Goal: Check status: Check status

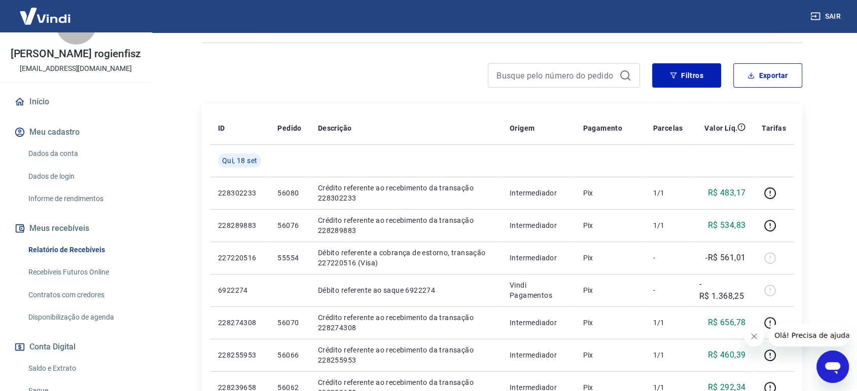
scroll to position [56, 0]
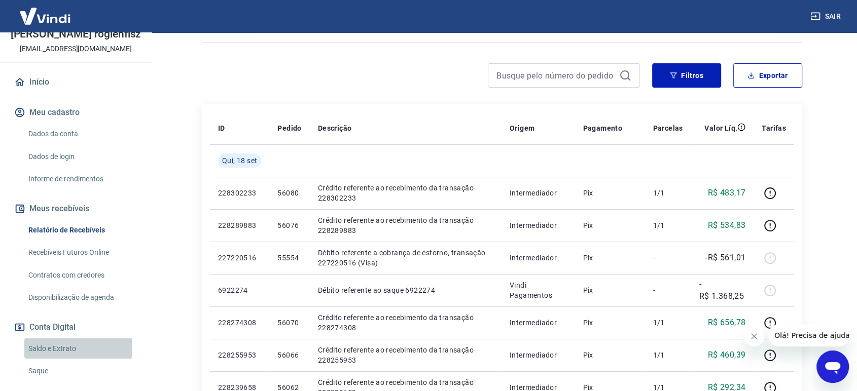
click at [67, 348] on link "Saldo e Extrato" at bounding box center [81, 349] width 115 height 21
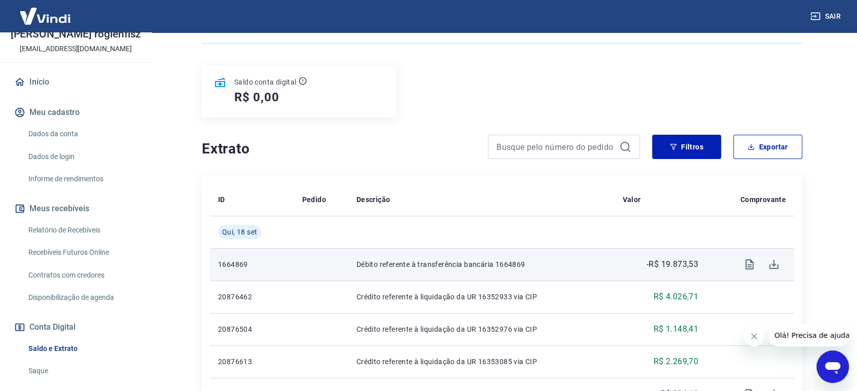
scroll to position [169, 0]
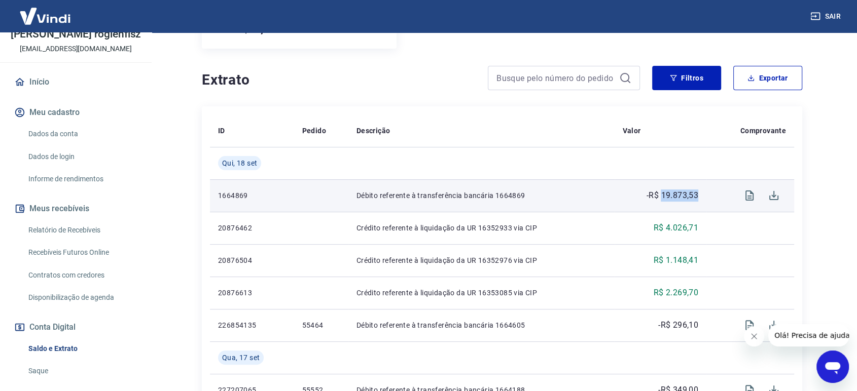
drag, startPoint x: 702, startPoint y: 197, endPoint x: 662, endPoint y: 196, distance: 40.1
click at [661, 198] on td "-R$ 19.873,53" at bounding box center [660, 195] width 92 height 32
copy p "19.873,53"
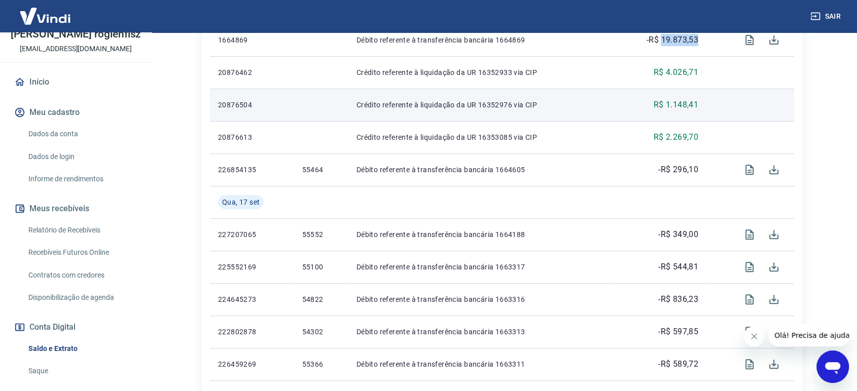
scroll to position [225, 0]
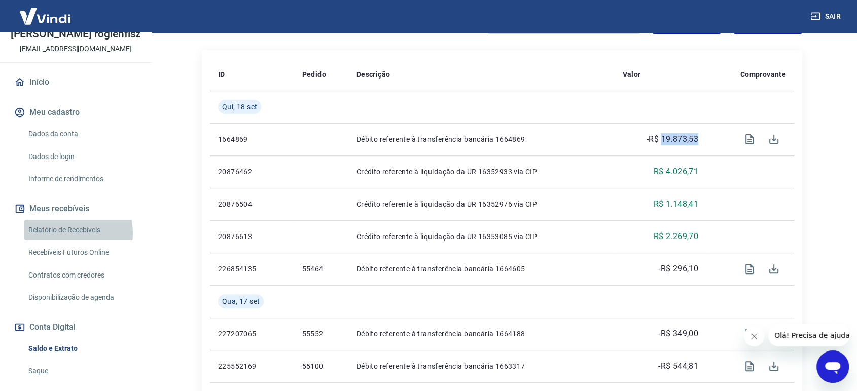
click at [67, 233] on link "Relatório de Recebíveis" at bounding box center [81, 230] width 115 height 21
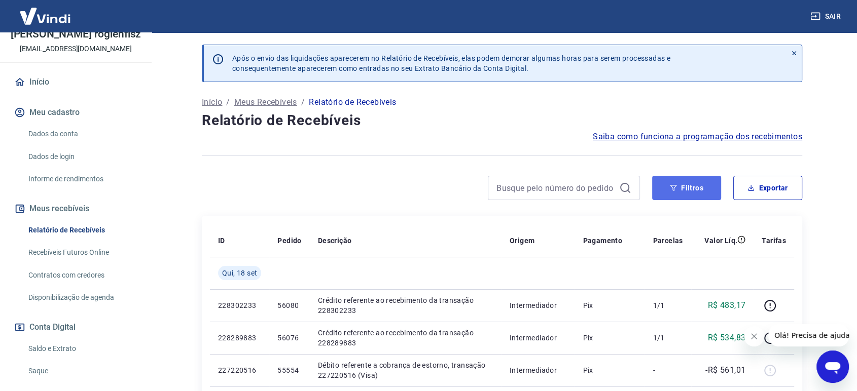
click at [665, 196] on button "Filtros" at bounding box center [686, 188] width 69 height 24
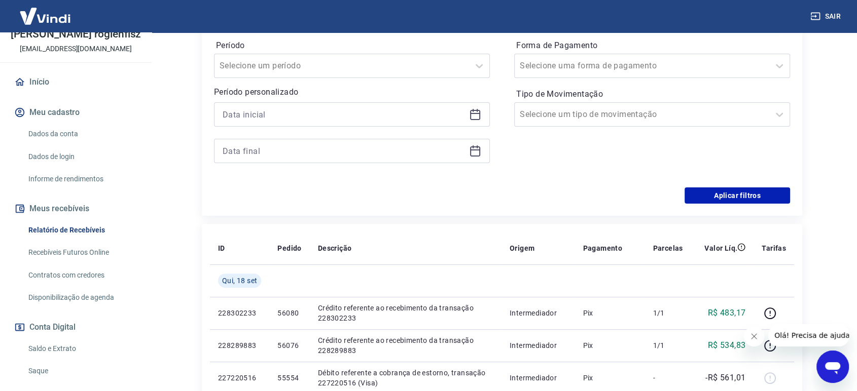
scroll to position [113, 0]
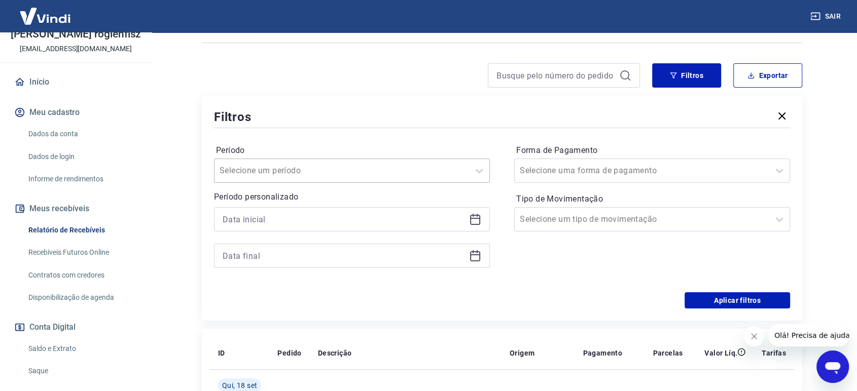
click at [346, 169] on div at bounding box center [341, 171] width 244 height 14
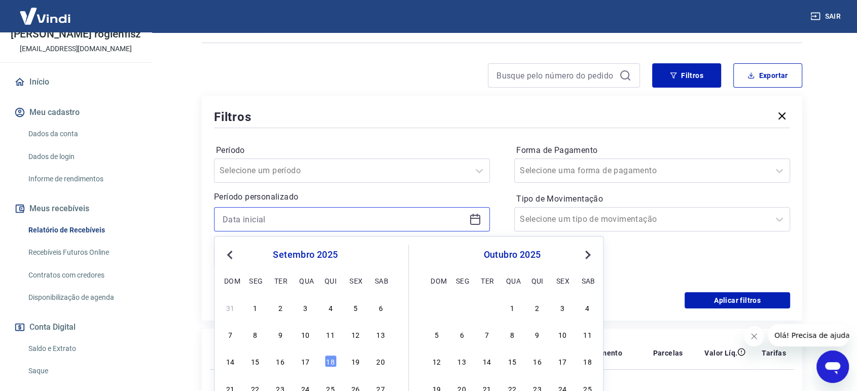
click at [266, 220] on input at bounding box center [343, 219] width 242 height 15
click at [307, 363] on div "17" at bounding box center [305, 362] width 12 height 12
type input "[DATE]"
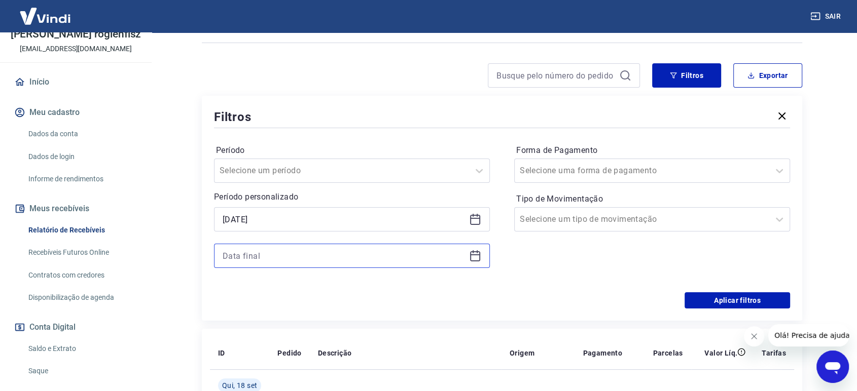
click at [328, 254] on input at bounding box center [343, 255] width 242 height 15
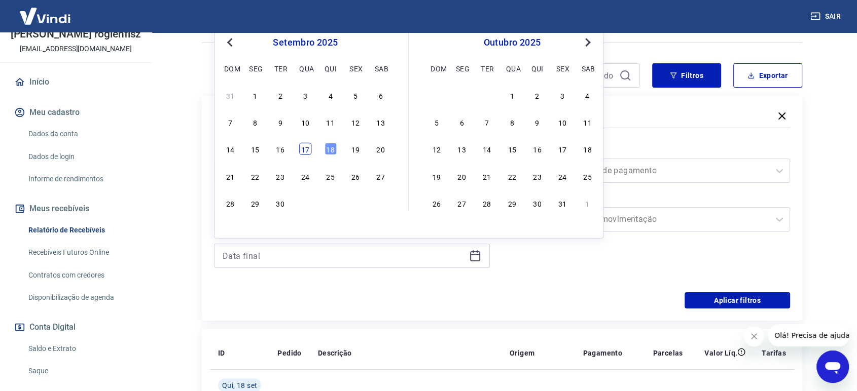
click at [306, 143] on div "17" at bounding box center [305, 149] width 12 height 12
type input "[DATE]"
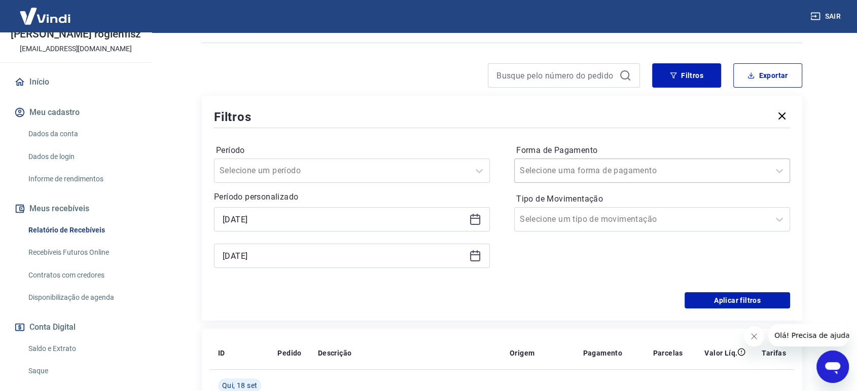
click at [620, 174] on div at bounding box center [641, 171] width 244 height 14
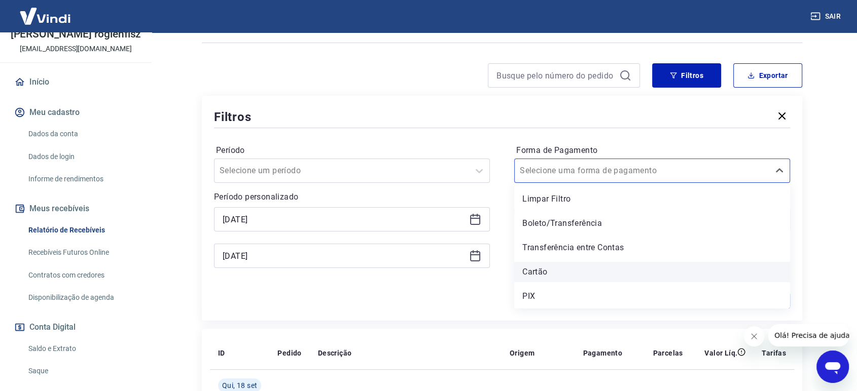
click at [559, 270] on div "Cartão" at bounding box center [652, 272] width 276 height 20
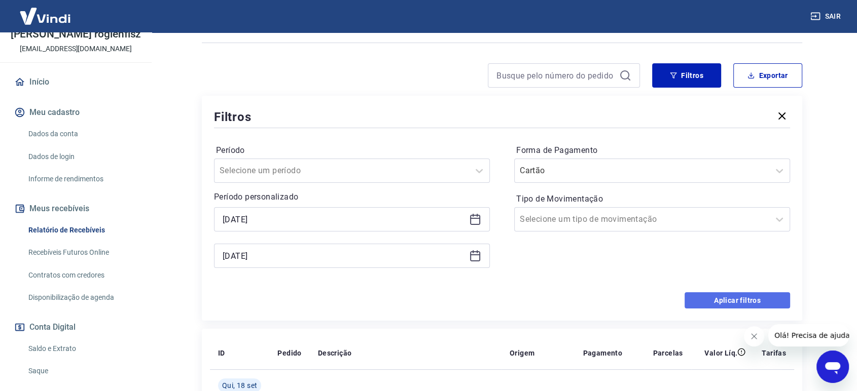
click at [736, 302] on button "Aplicar filtros" at bounding box center [736, 300] width 105 height 16
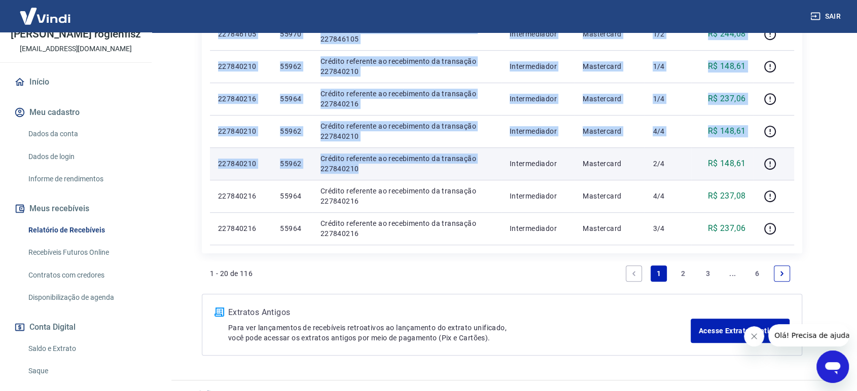
scroll to position [713, 0]
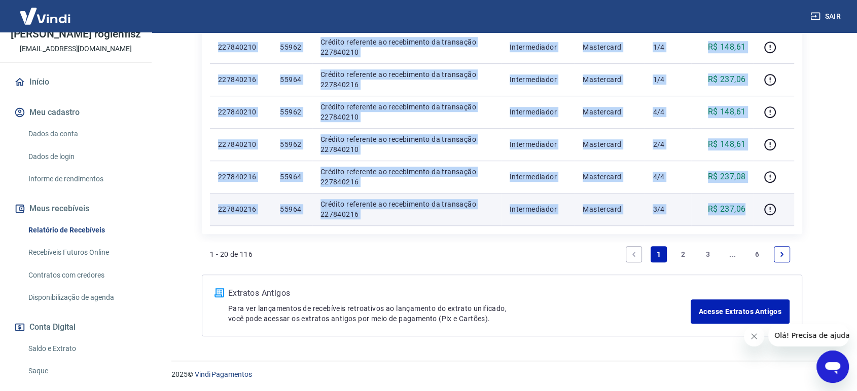
drag, startPoint x: 217, startPoint y: 76, endPoint x: 747, endPoint y: 212, distance: 546.8
copy tbody "14743510 Loremi dolorsita c adipiscing el SE 04180357 doe TEM Incid Utlaboreet …"
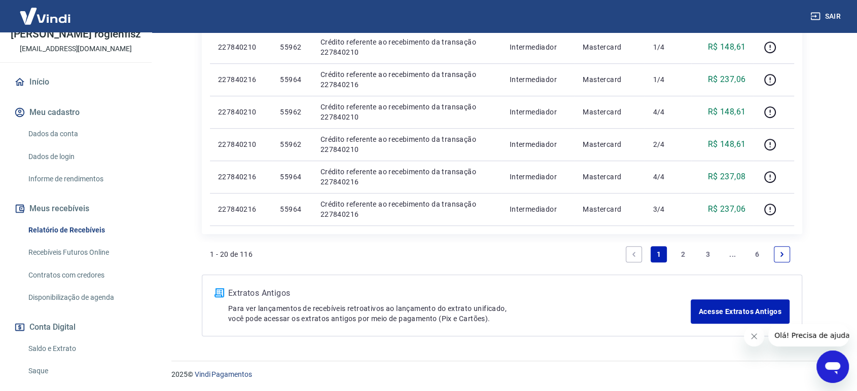
click at [685, 254] on link "2" at bounding box center [683, 254] width 16 height 16
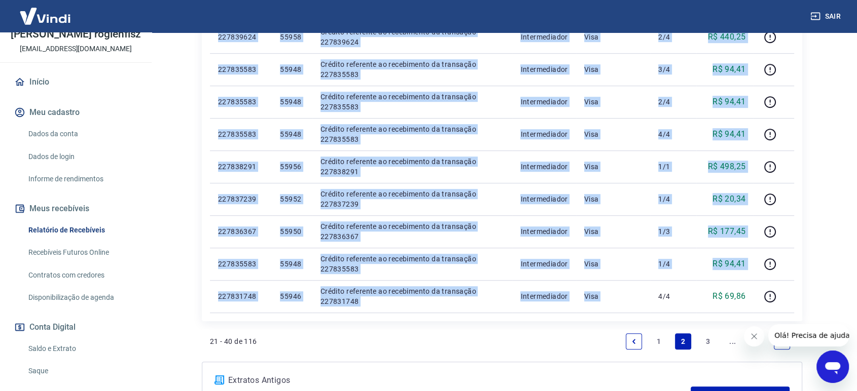
scroll to position [713, 0]
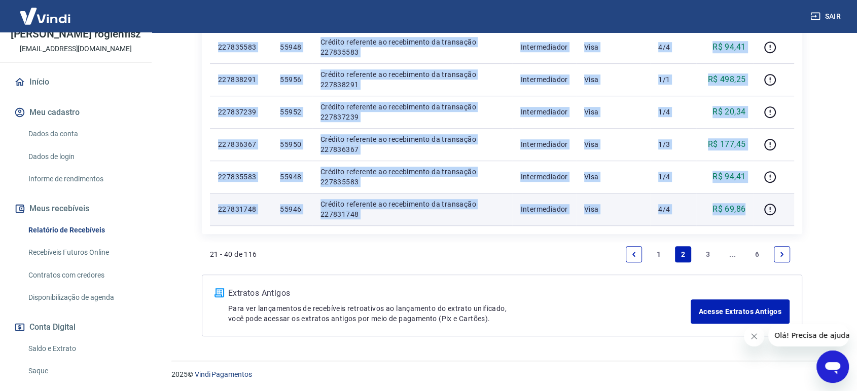
drag, startPoint x: 220, startPoint y: 192, endPoint x: 746, endPoint y: 214, distance: 526.0
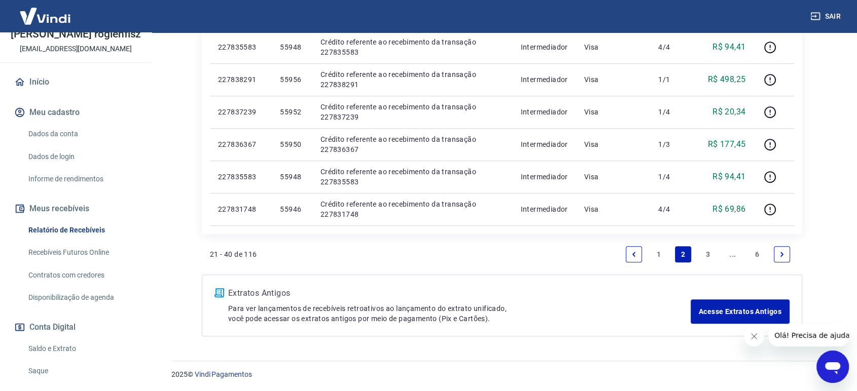
click at [713, 254] on link "3" at bounding box center [707, 254] width 16 height 16
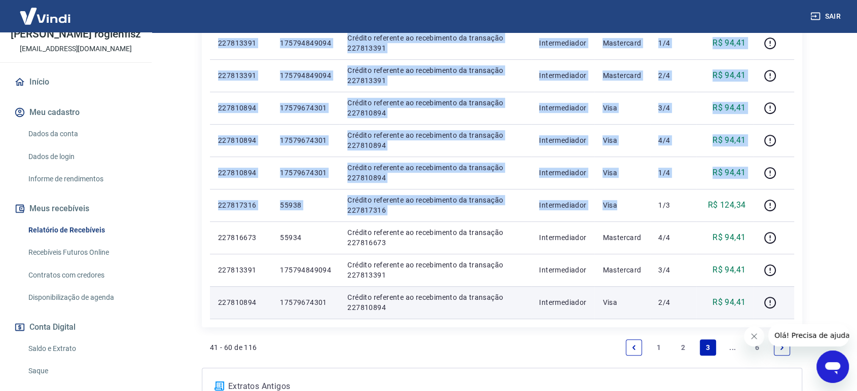
scroll to position [713, 0]
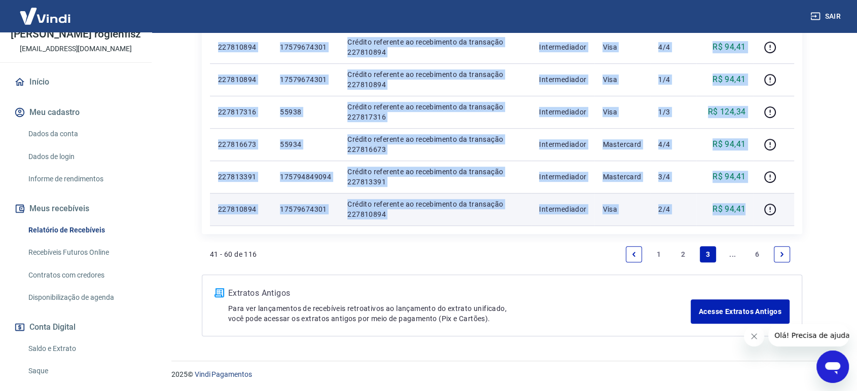
drag, startPoint x: 215, startPoint y: 136, endPoint x: 746, endPoint y: 202, distance: 535.2
copy tbody "371648679 75838 Loremip dolorsita co adipiscinge se doeiusmod 155460596 Tempori…"
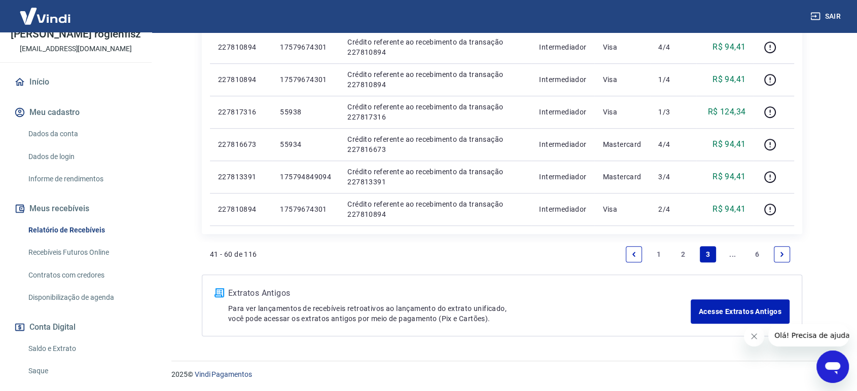
click at [729, 250] on link "..." at bounding box center [732, 254] width 16 height 16
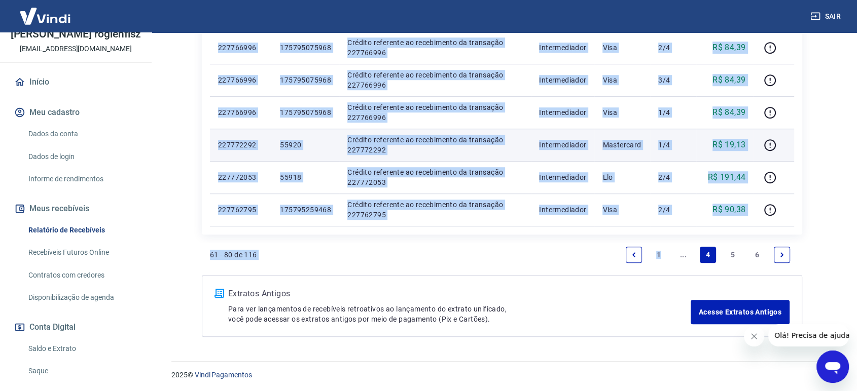
scroll to position [713, 0]
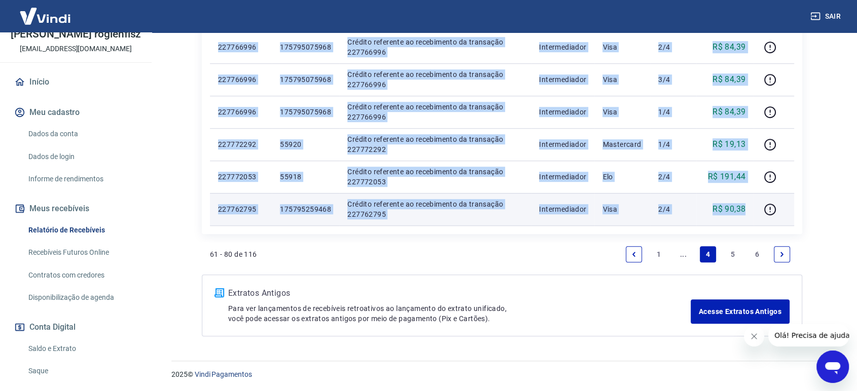
drag, startPoint x: 276, startPoint y: 213, endPoint x: 750, endPoint y: 213, distance: 473.9
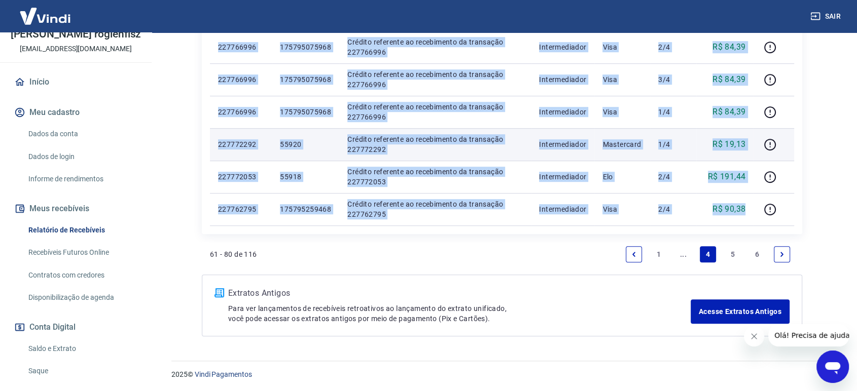
copy tbody "728613087 64187 Loremip dolorsita co adipiscinge se doeiusmod 538688353 Tempori…"
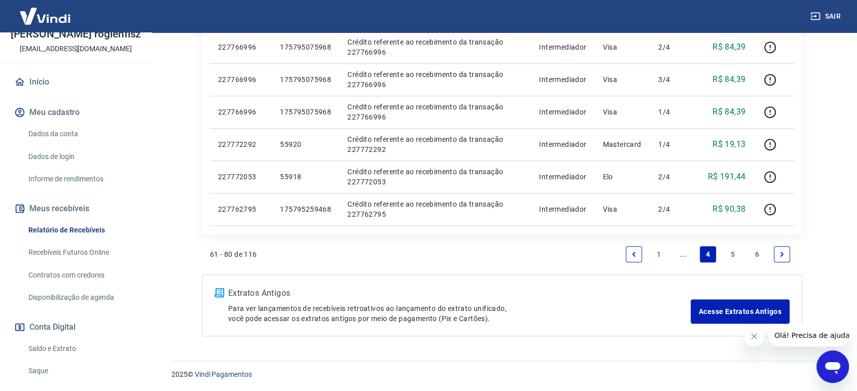
drag, startPoint x: 731, startPoint y: 251, endPoint x: 698, endPoint y: 245, distance: 33.0
click at [731, 251] on link "5" at bounding box center [732, 254] width 16 height 16
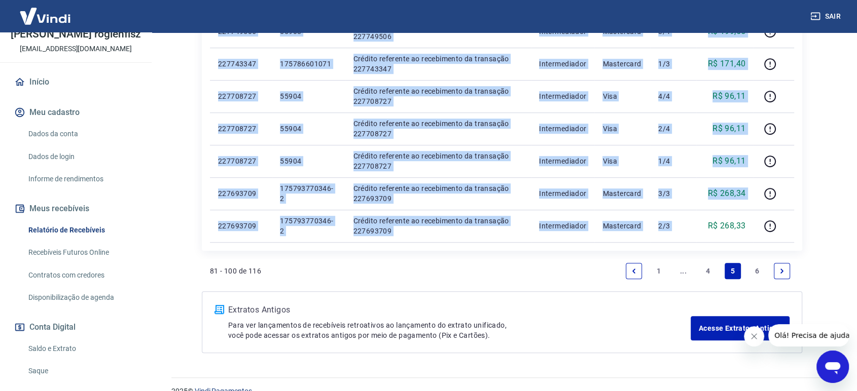
scroll to position [713, 0]
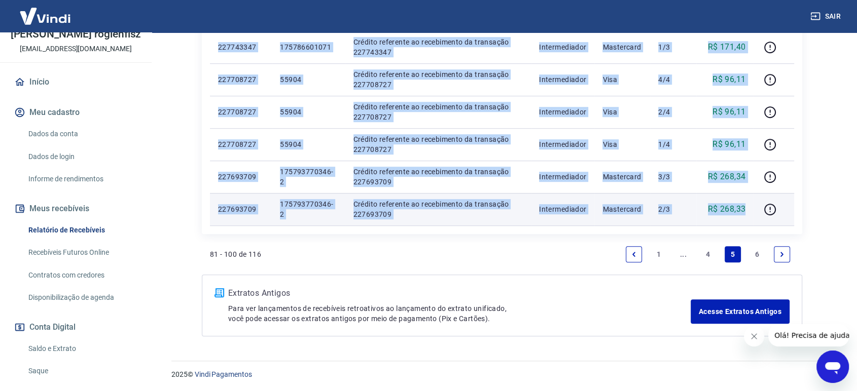
drag, startPoint x: 221, startPoint y: 190, endPoint x: 748, endPoint y: 210, distance: 527.0
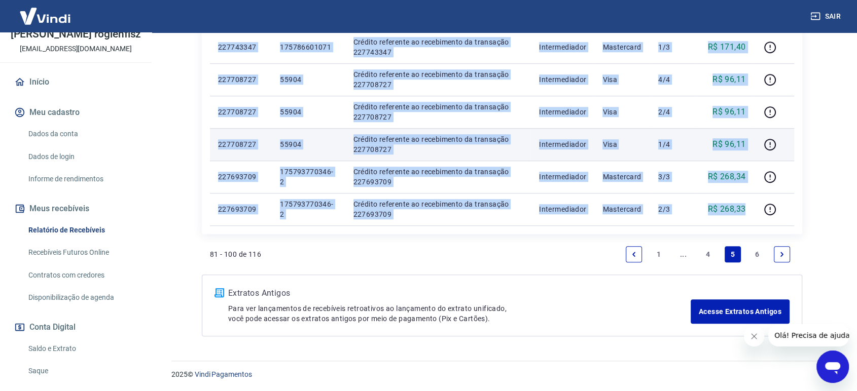
copy tbody "445319514 347168542117 Loremip dolorsita co adipiscinge se doeiusmod 927720306 …"
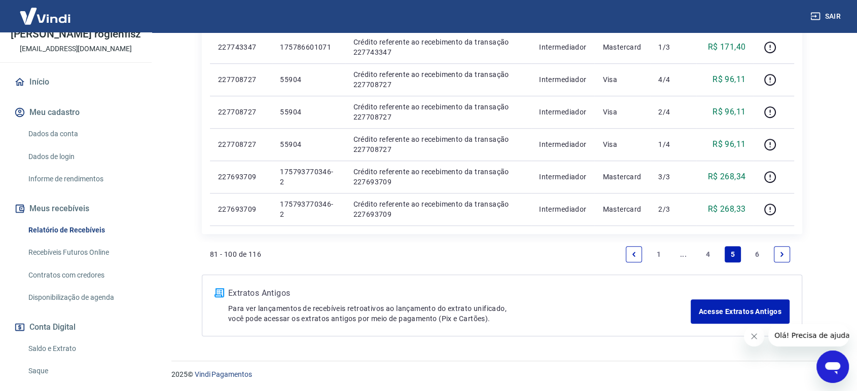
click at [757, 254] on link "6" at bounding box center [757, 254] width 16 height 16
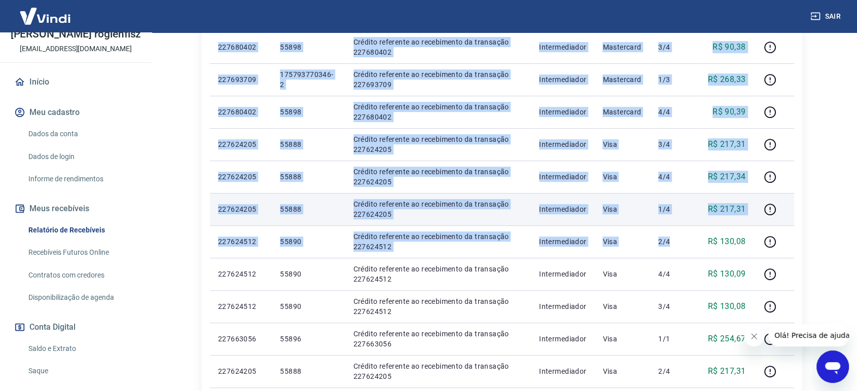
scroll to position [527, 0]
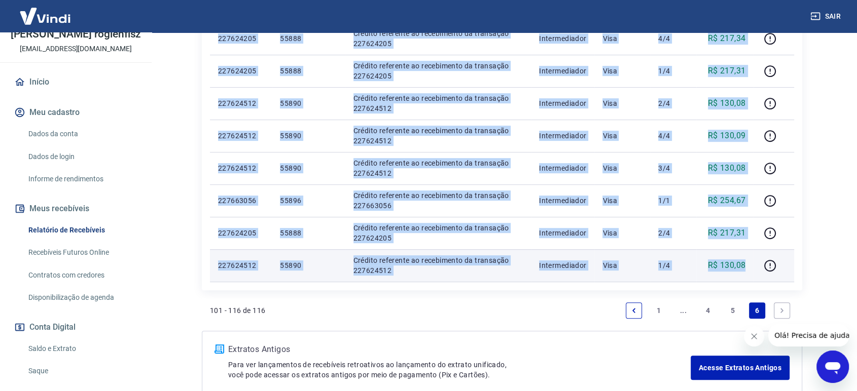
drag, startPoint x: 218, startPoint y: 225, endPoint x: 748, endPoint y: 263, distance: 531.0
click at [749, 263] on tbody "[DATE] 227708727 55904 Crédito referente ao recebimento da transação 227708727 …" at bounding box center [502, 5] width 584 height 551
copy tbody "280591244 46679 Loremip dolorsita co adipiscinge se doeiusmod 841383798 Tempori…"
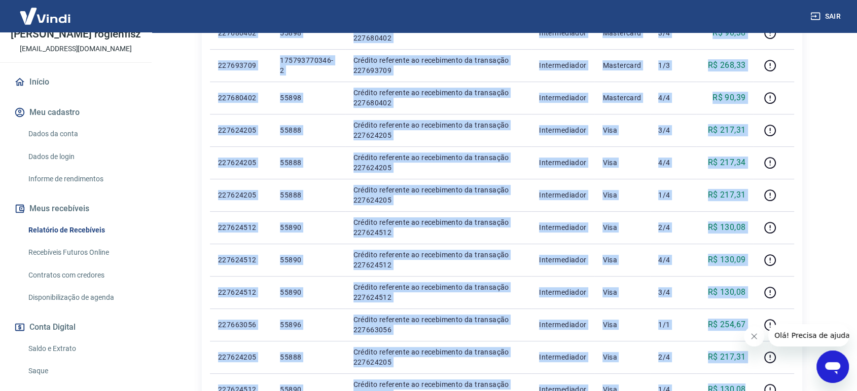
scroll to position [76, 0]
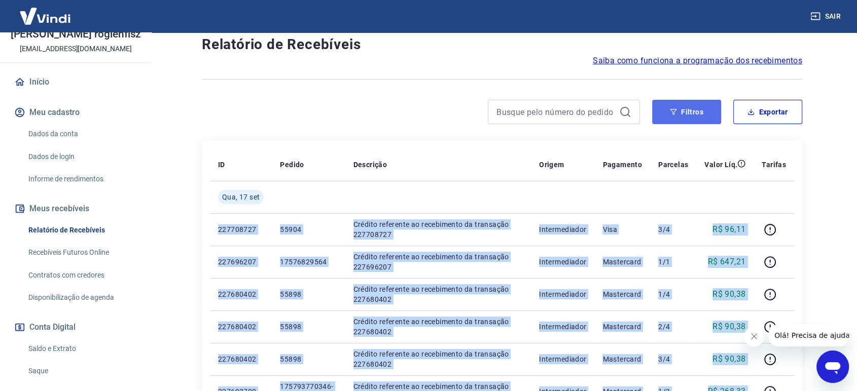
click at [692, 113] on button "Filtros" at bounding box center [686, 112] width 69 height 24
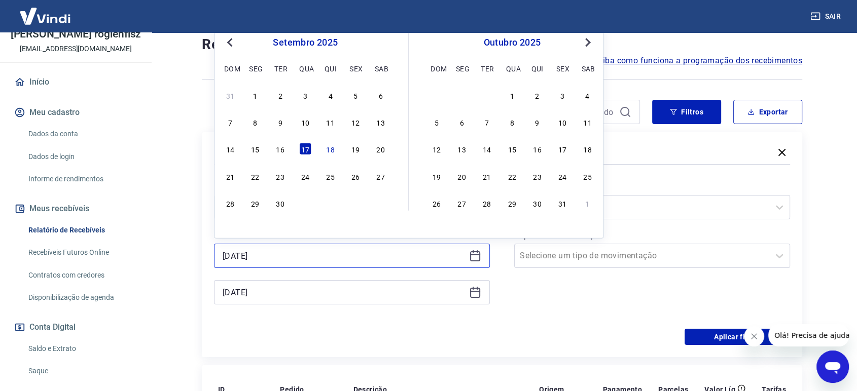
click at [231, 257] on input "[DATE]" at bounding box center [343, 255] width 242 height 15
click at [336, 148] on div "18" at bounding box center [330, 149] width 12 height 12
type input "[DATE]"
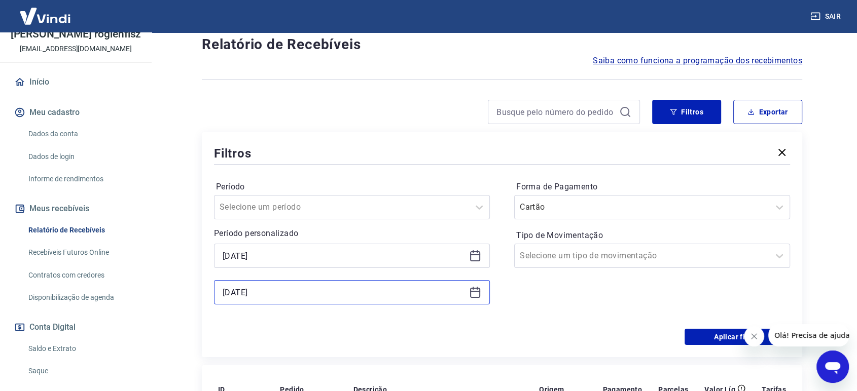
click at [273, 292] on input "[DATE]" at bounding box center [343, 292] width 242 height 15
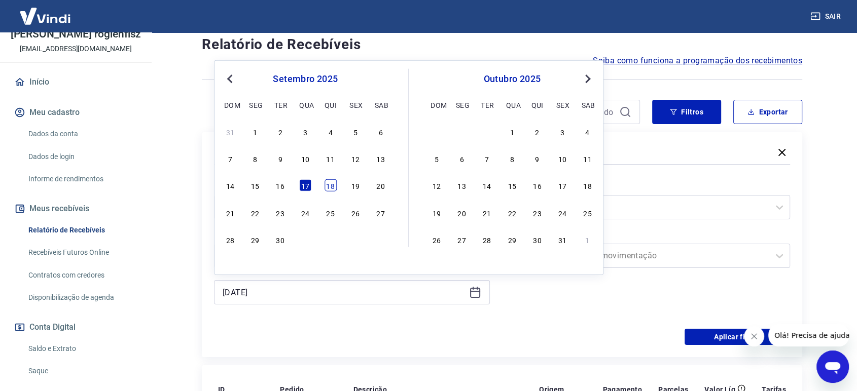
click at [330, 191] on div "18" at bounding box center [330, 185] width 12 height 12
type input "[DATE]"
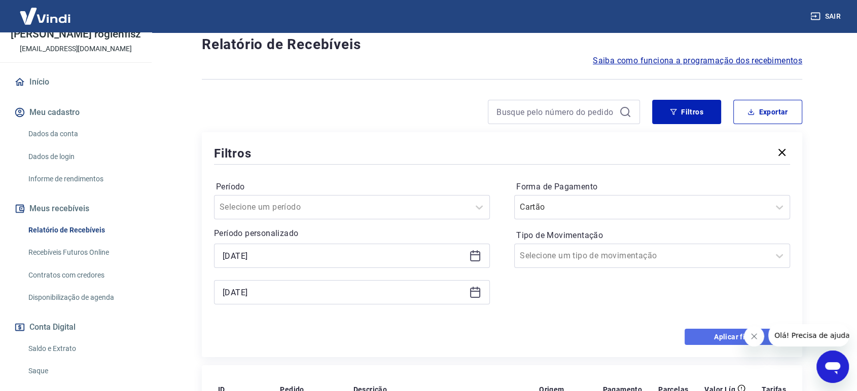
click at [715, 333] on button "Aplicar filtros" at bounding box center [736, 337] width 105 height 16
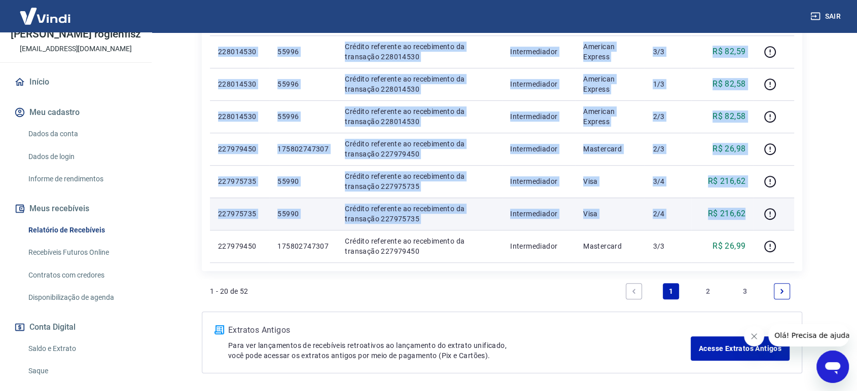
scroll to position [713, 0]
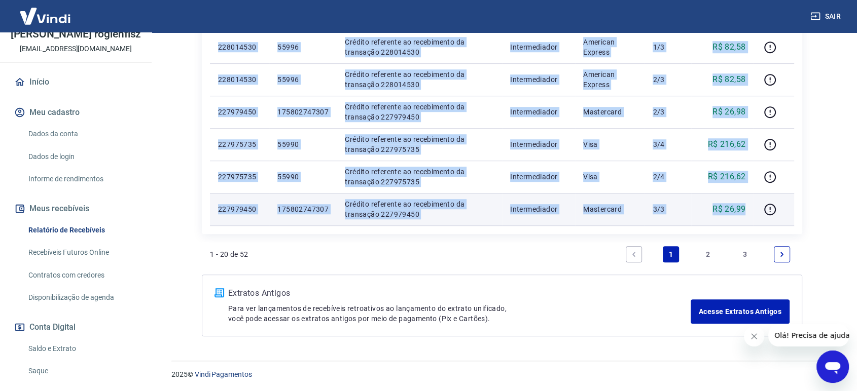
drag, startPoint x: 216, startPoint y: 77, endPoint x: 748, endPoint y: 213, distance: 548.7
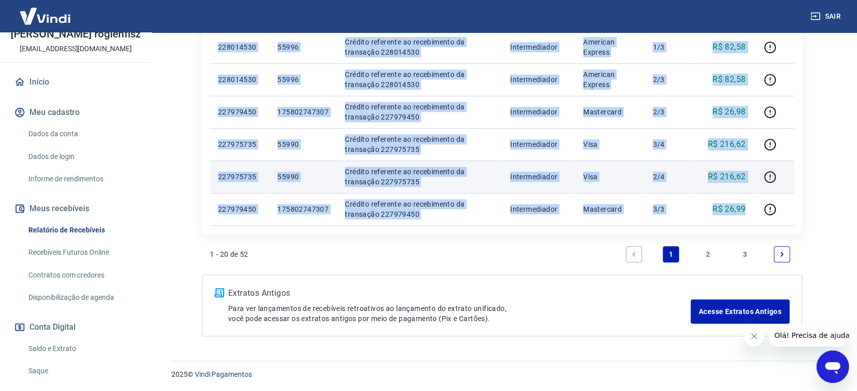
copy tbody "83290559 Loremi dolorsita c adipiscing el SE 88297951 doe TEM Incid Utlaboreet …"
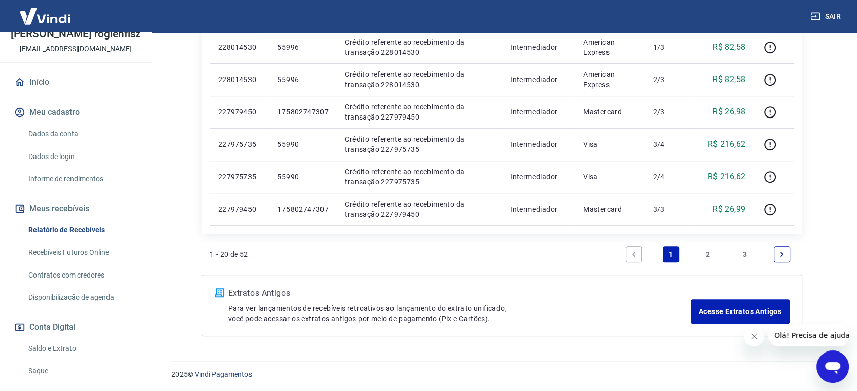
click at [708, 251] on link "2" at bounding box center [707, 254] width 16 height 16
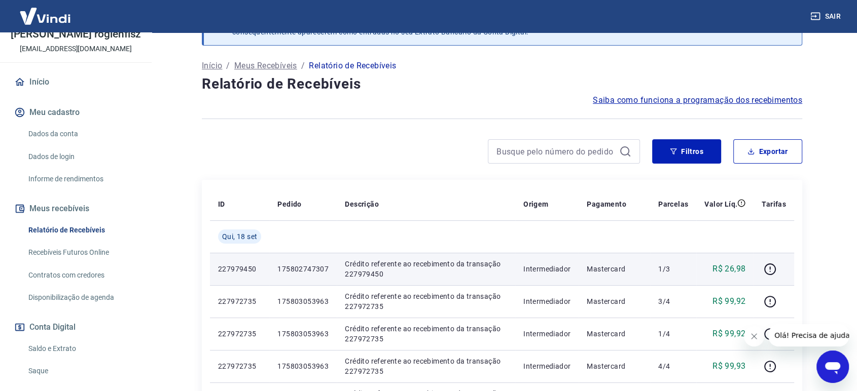
scroll to position [56, 0]
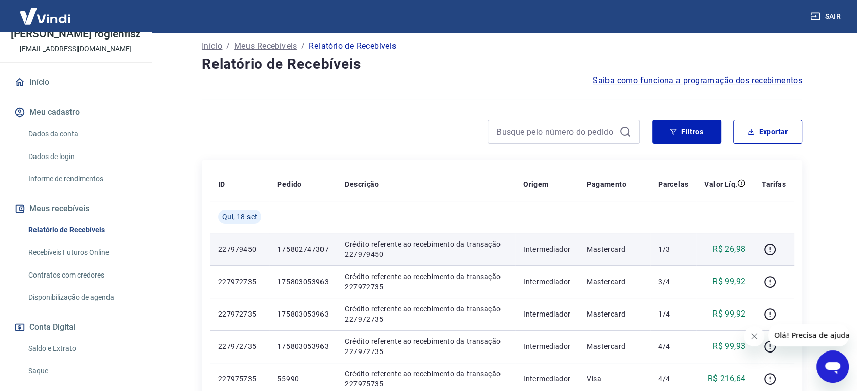
click at [224, 249] on p "227979450" at bounding box center [239, 249] width 43 height 10
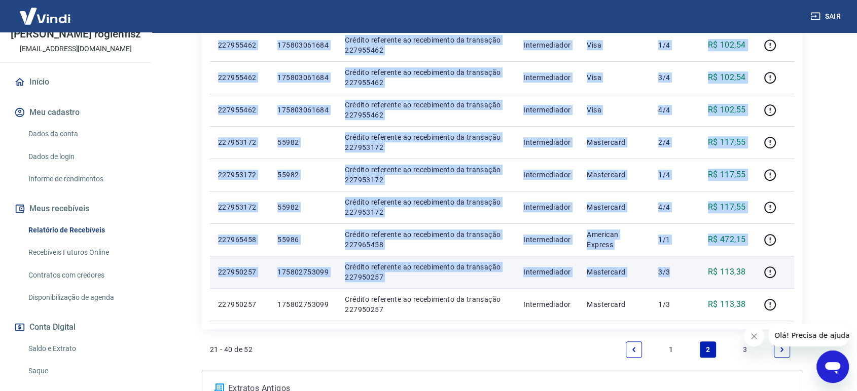
scroll to position [619, 0]
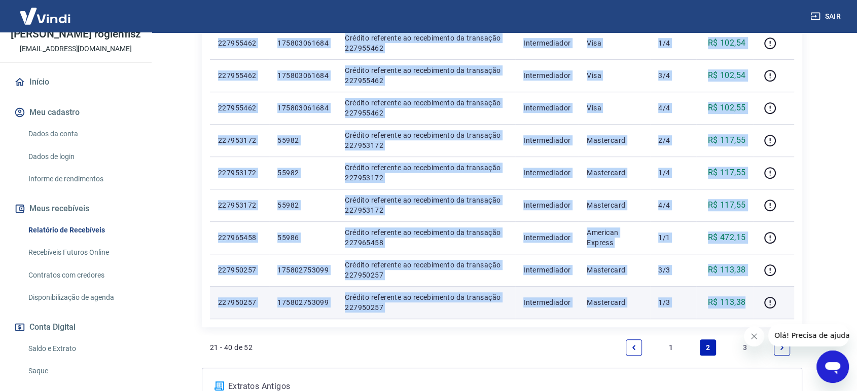
drag, startPoint x: 217, startPoint y: 249, endPoint x: 748, endPoint y: 300, distance: 533.6
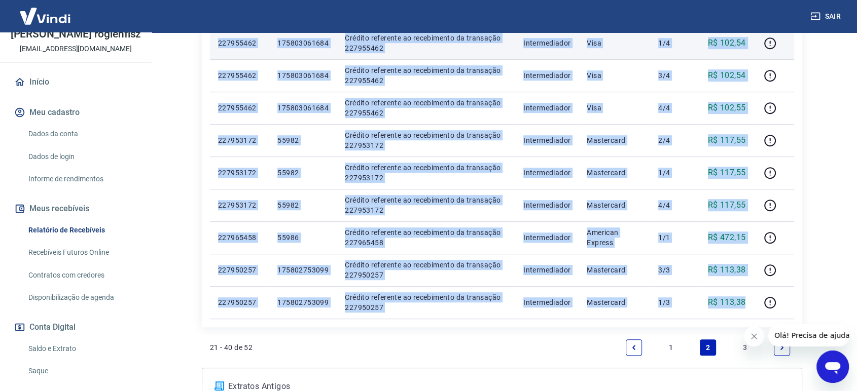
copy tbody "901080365 724955940758 Loremip dolorsita co adipiscinge se doeiusmod 190190168 …"
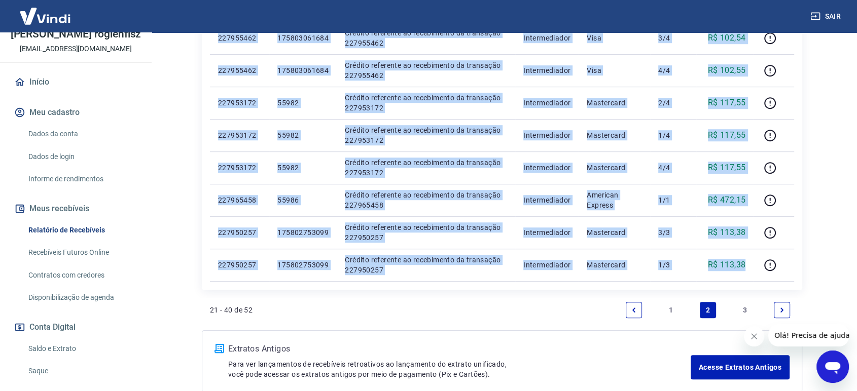
scroll to position [713, 0]
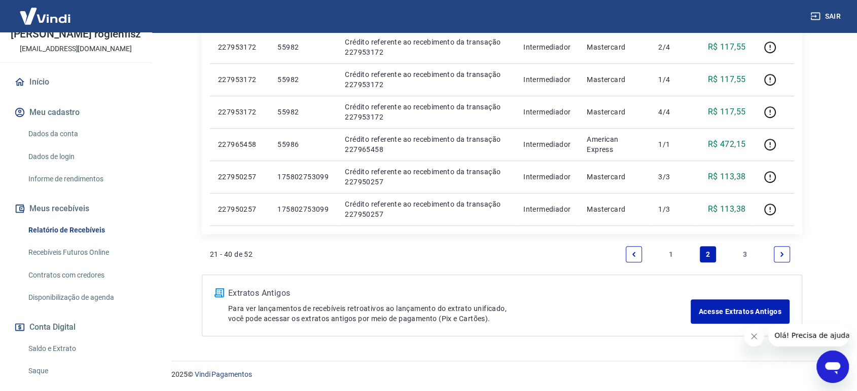
click at [746, 255] on link "3" at bounding box center [744, 254] width 16 height 16
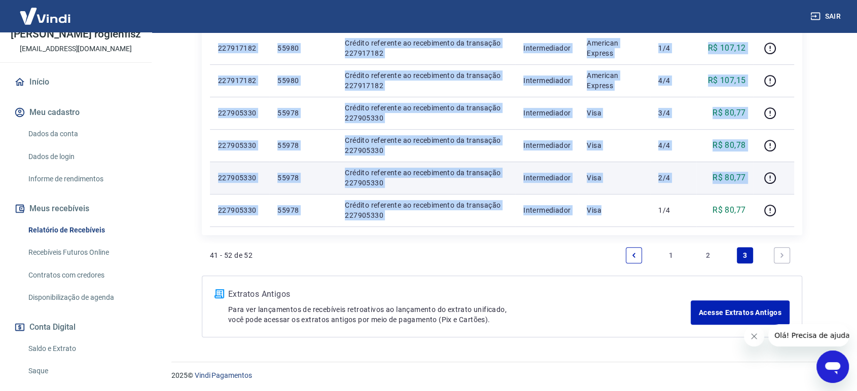
scroll to position [453, 0]
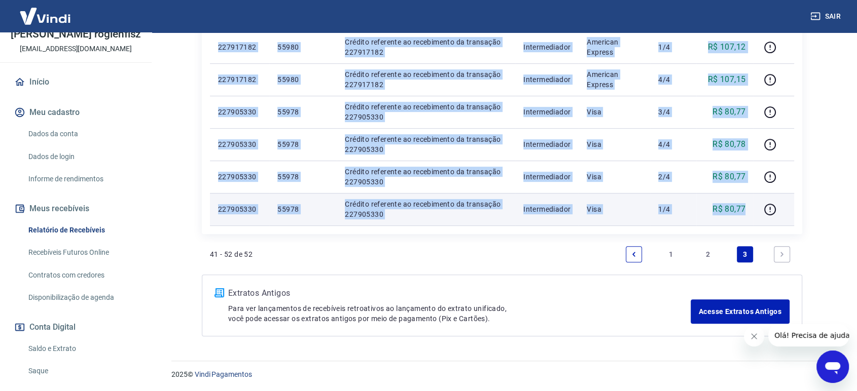
drag, startPoint x: 215, startPoint y: 136, endPoint x: 747, endPoint y: 215, distance: 536.9
click at [747, 215] on tbody "[DATE] 227964352 175803462634 Crédito referente ao recebimento da transação 227…" at bounding box center [502, 15] width 584 height 422
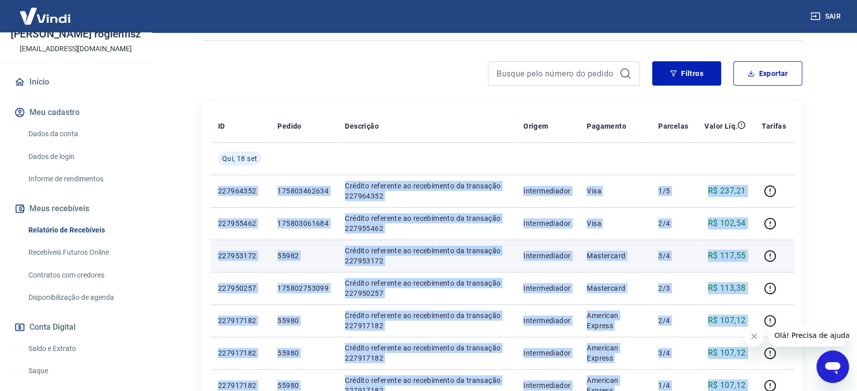
scroll to position [59, 0]
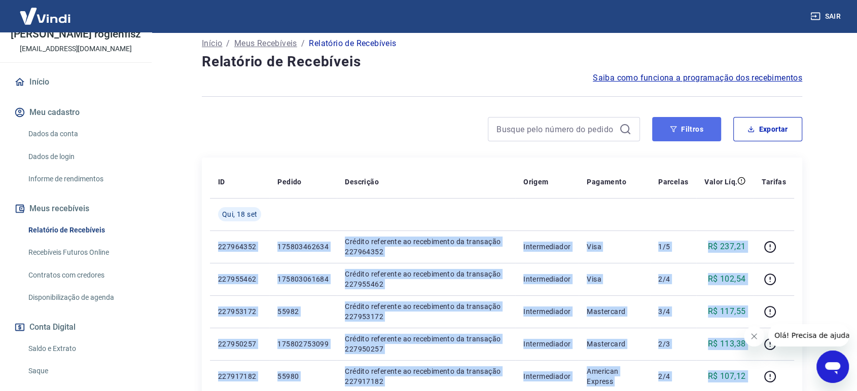
click at [685, 124] on button "Filtros" at bounding box center [686, 129] width 69 height 24
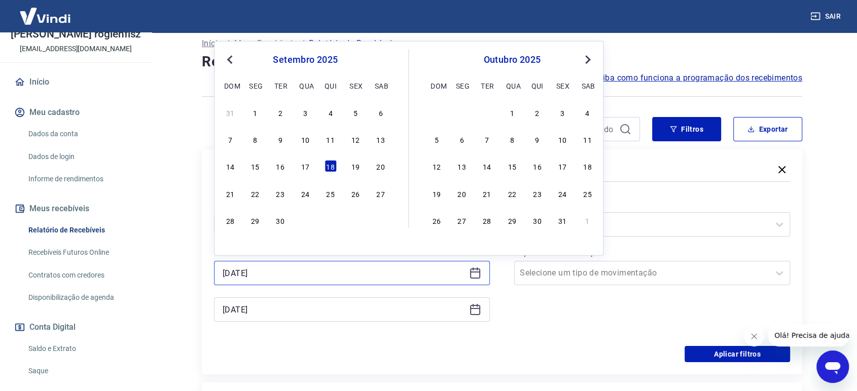
click at [340, 267] on input "[DATE]" at bounding box center [343, 273] width 242 height 15
click at [308, 165] on div "17" at bounding box center [305, 166] width 12 height 12
type input "[DATE]"
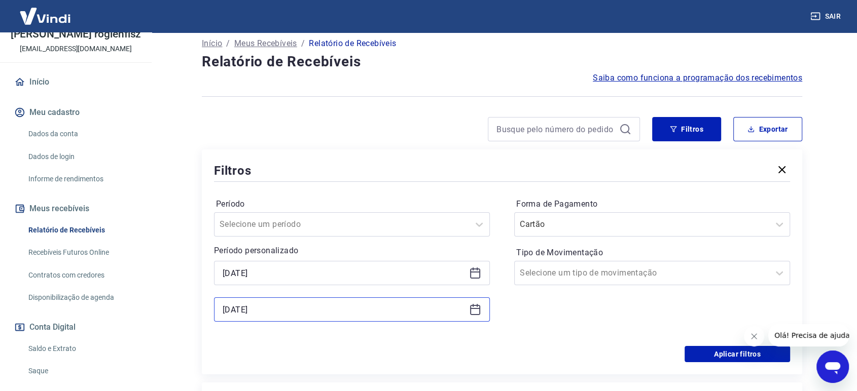
click at [300, 312] on input "[DATE]" at bounding box center [343, 309] width 242 height 15
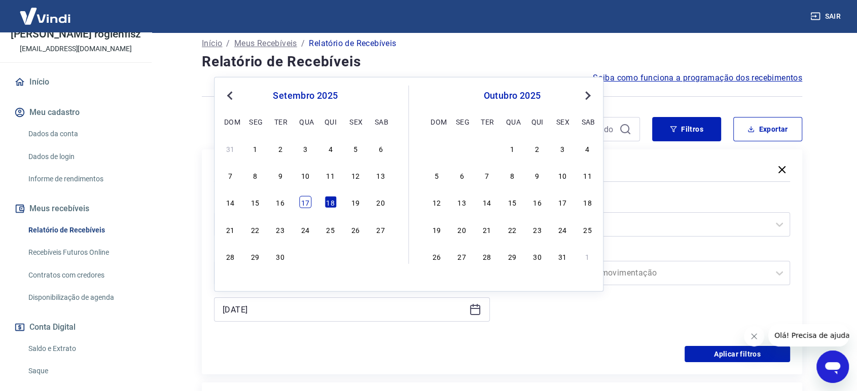
click at [305, 201] on div "17" at bounding box center [305, 202] width 12 height 12
type input "[DATE]"
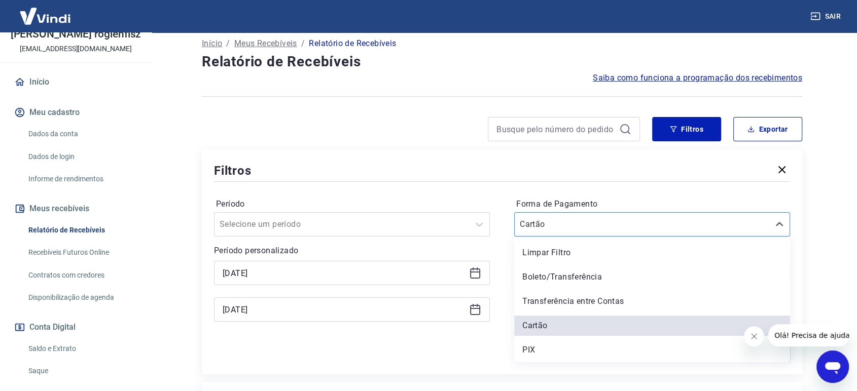
drag, startPoint x: 613, startPoint y: 222, endPoint x: 604, endPoint y: 232, distance: 13.6
click at [613, 221] on div at bounding box center [641, 224] width 244 height 14
click at [528, 353] on div "PIX" at bounding box center [652, 350] width 276 height 20
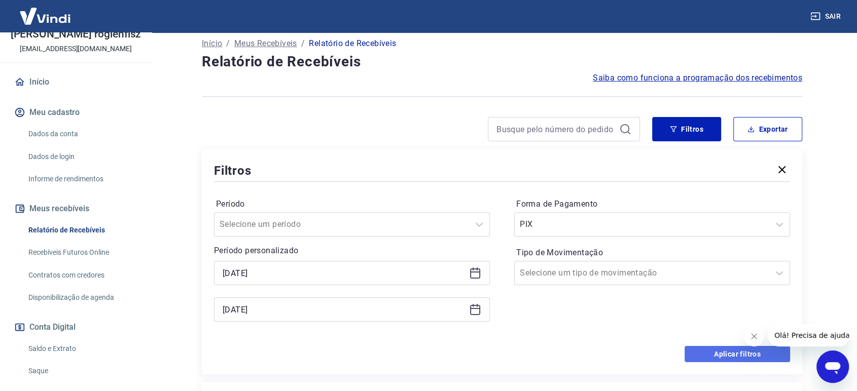
click at [703, 348] on button "Aplicar filtros" at bounding box center [736, 354] width 105 height 16
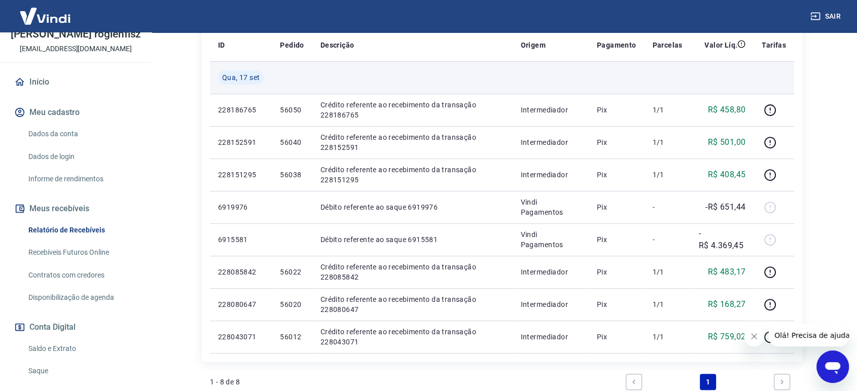
scroll to position [169, 0]
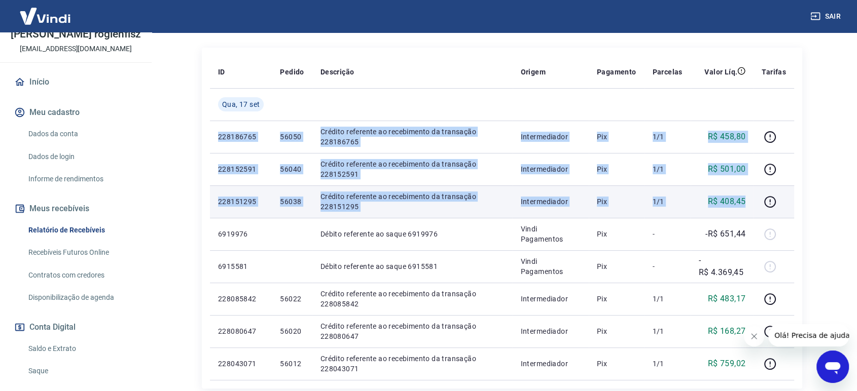
drag, startPoint x: 214, startPoint y: 133, endPoint x: 752, endPoint y: 195, distance: 541.3
click at [752, 195] on tbody "[DATE] 228186765 56050 Crédito referente ao recebimento da transação 228186765 …" at bounding box center [502, 234] width 584 height 292
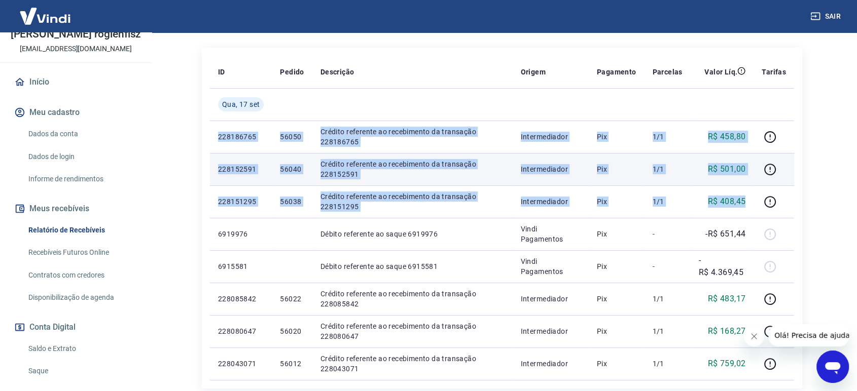
copy tbody "228186765 56050 Crédito referente ao recebimento da transação 228186765 Interme…"
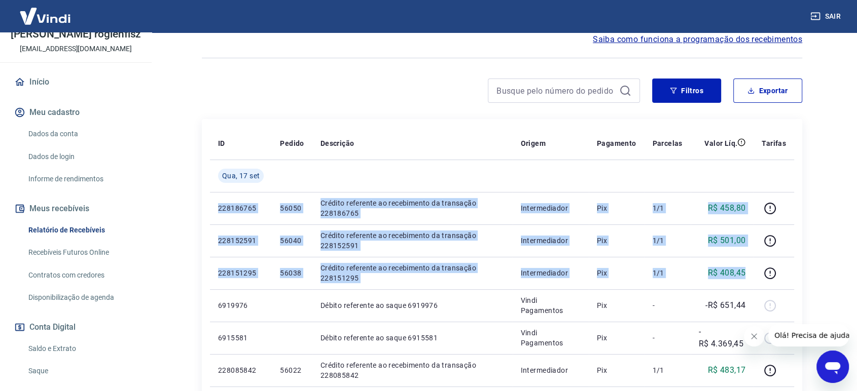
scroll to position [0, 0]
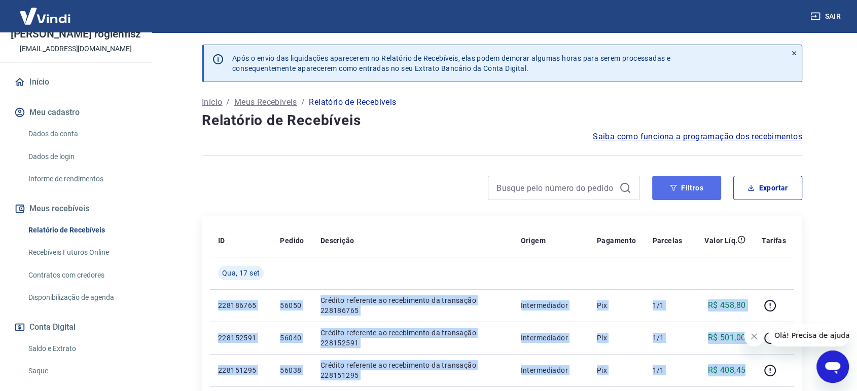
click at [689, 188] on button "Filtros" at bounding box center [686, 188] width 69 height 24
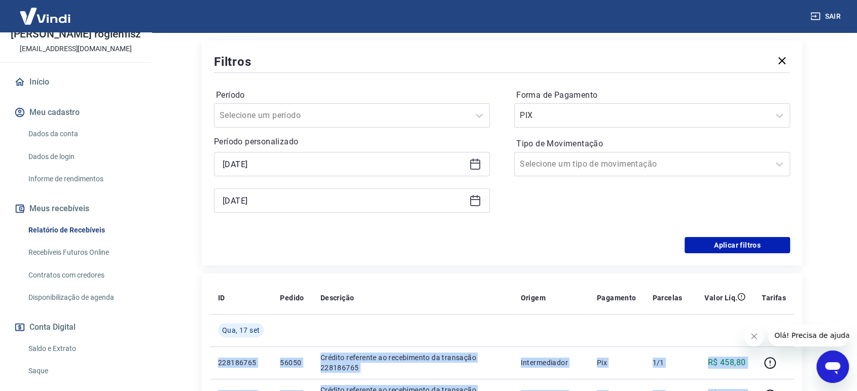
scroll to position [169, 0]
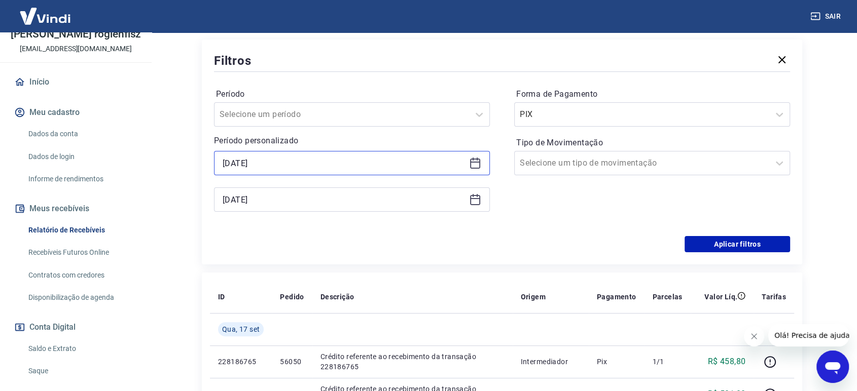
click at [284, 164] on input "[DATE]" at bounding box center [343, 163] width 242 height 15
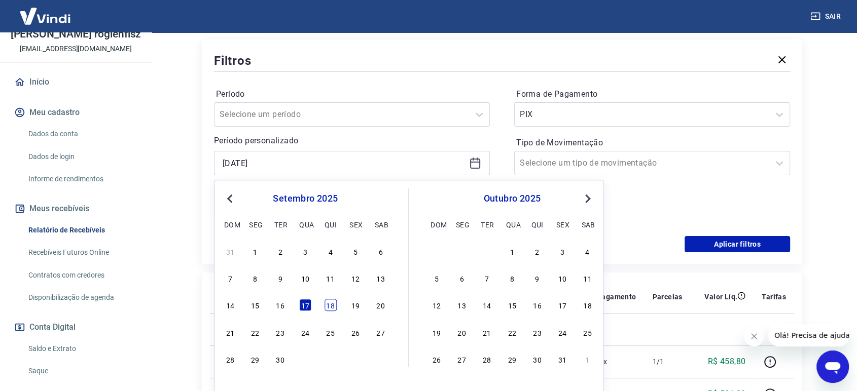
click at [334, 308] on div "18" at bounding box center [330, 306] width 12 height 12
type input "[DATE]"
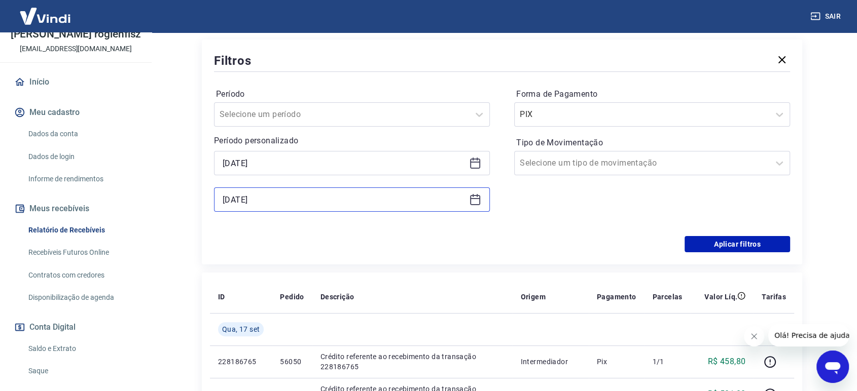
click at [316, 198] on input "[DATE]" at bounding box center [343, 199] width 242 height 15
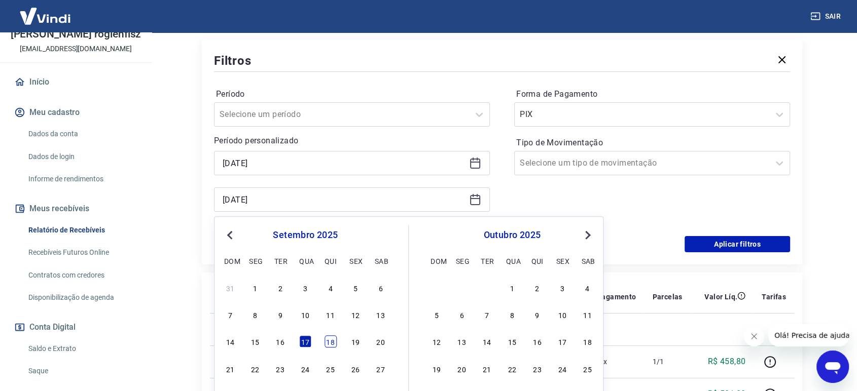
click at [328, 346] on div "18" at bounding box center [330, 342] width 12 height 12
type input "[DATE]"
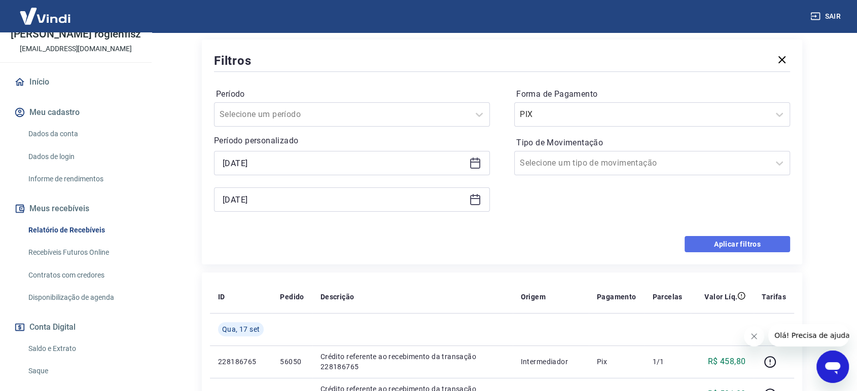
click at [738, 238] on button "Aplicar filtros" at bounding box center [736, 244] width 105 height 16
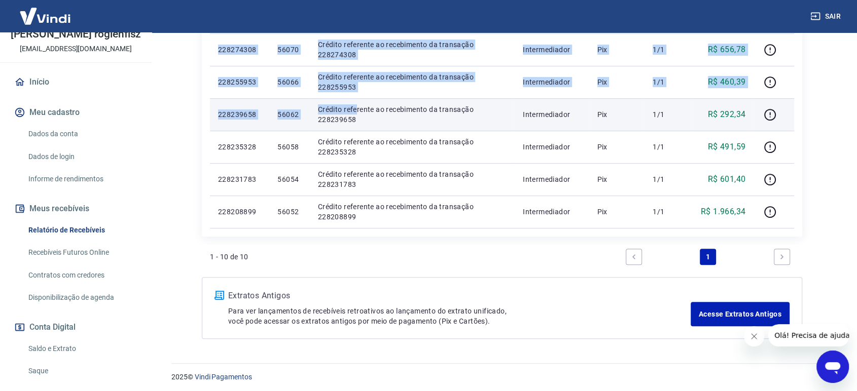
scroll to position [388, 0]
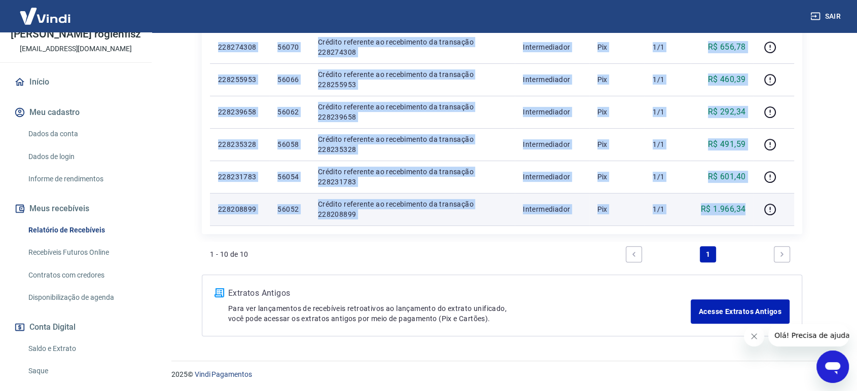
drag, startPoint x: 216, startPoint y: 78, endPoint x: 750, endPoint y: 210, distance: 549.2
click at [750, 210] on tbody "[DATE] 228302233 56080 Crédito referente ao recebimento da transação 228302233 …" at bounding box center [502, 47] width 584 height 357
copy tbody "821735342 37783 Loremip dolorsita co adipiscinge se doeiusmod 193059707 Tempori…"
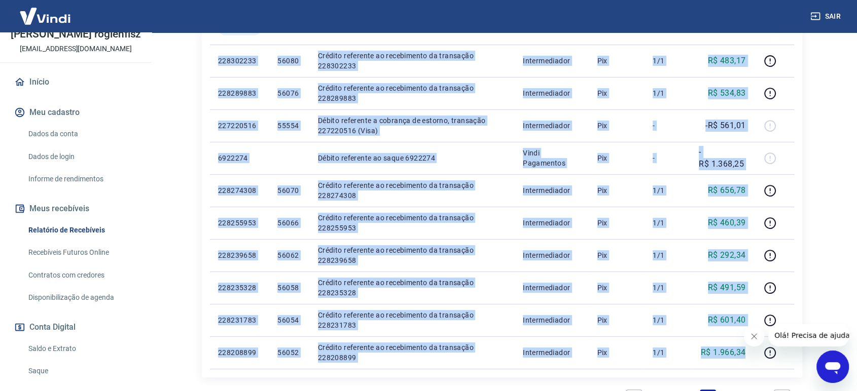
scroll to position [50, 0]
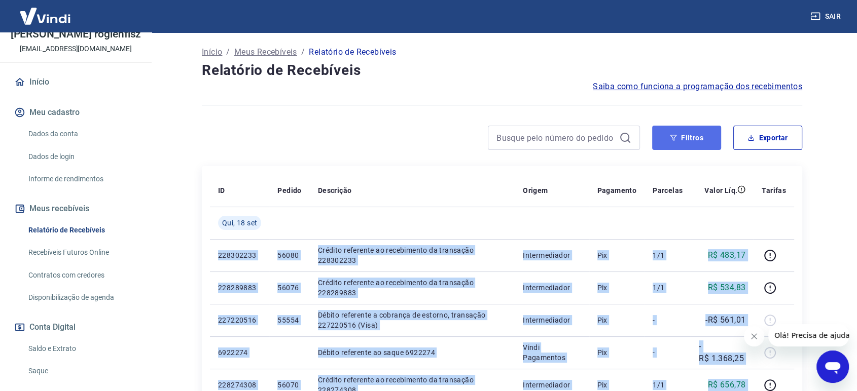
click at [677, 133] on button "Filtros" at bounding box center [686, 138] width 69 height 24
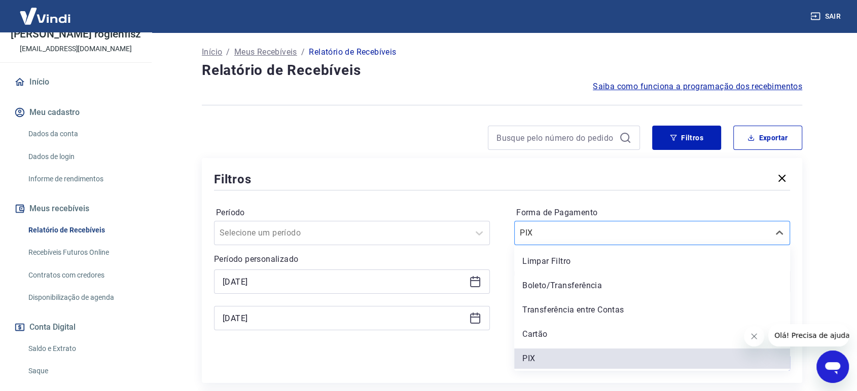
click at [538, 235] on input "Forma de Pagamento" at bounding box center [570, 233] width 102 height 12
drag, startPoint x: 545, startPoint y: 336, endPoint x: 562, endPoint y: 301, distance: 39.4
click at [545, 336] on div "Cartão" at bounding box center [652, 334] width 276 height 20
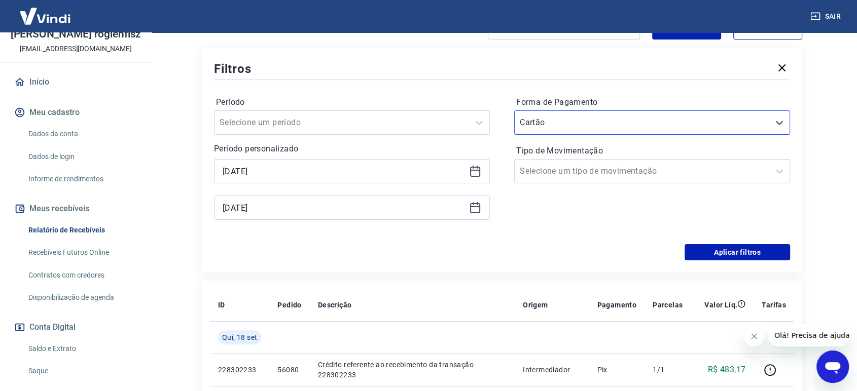
scroll to position [163, 0]
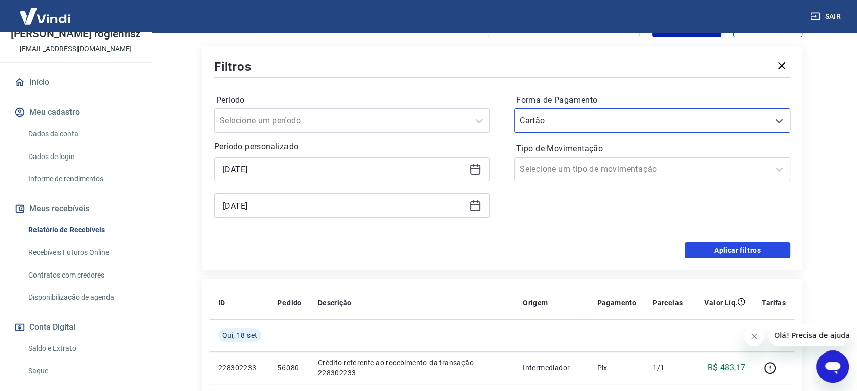
click at [697, 251] on button "Aplicar filtros" at bounding box center [736, 250] width 105 height 16
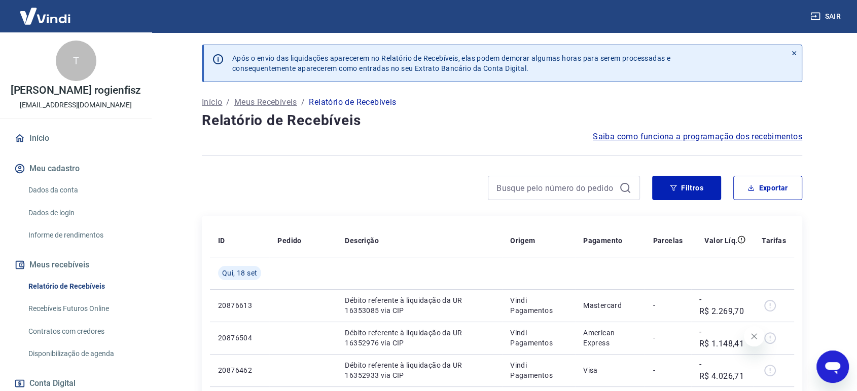
scroll to position [56, 0]
